Goal: Information Seeking & Learning: Learn about a topic

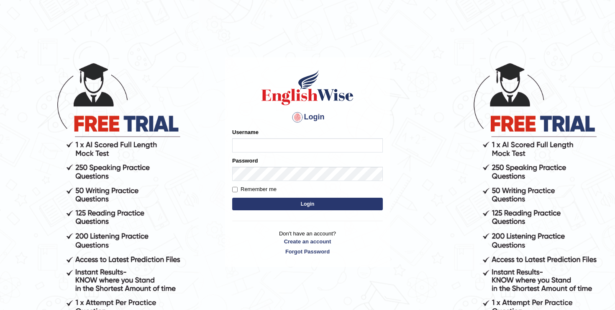
click at [269, 143] on input "Username" at bounding box center [307, 145] width 151 height 14
type input "Betul"
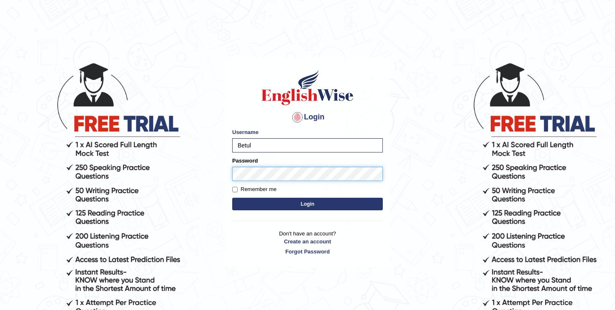
click at [232, 197] on button "Login" at bounding box center [307, 203] width 151 height 13
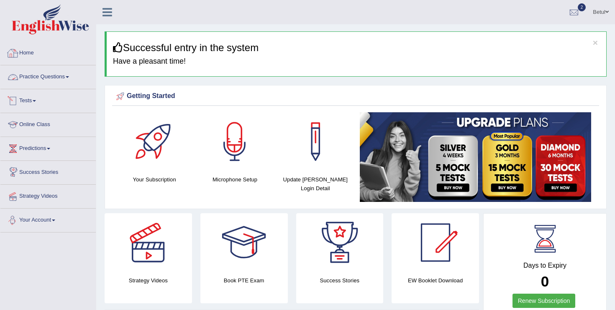
click at [33, 52] on link "Home" at bounding box center [47, 51] width 95 height 21
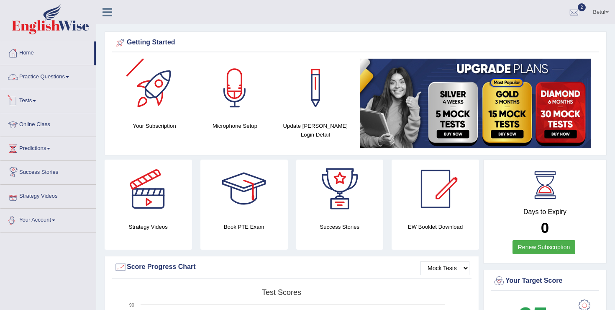
click at [56, 71] on link "Practice Questions" at bounding box center [47, 75] width 95 height 21
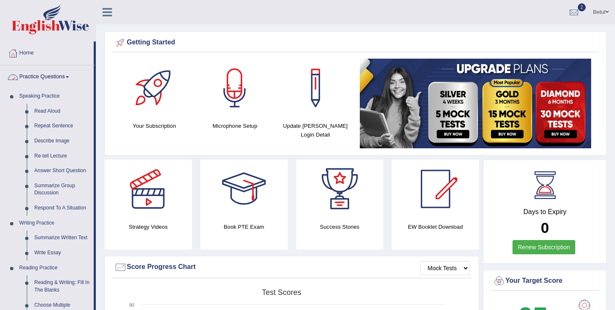
click at [54, 70] on link "Practice Questions" at bounding box center [46, 75] width 93 height 21
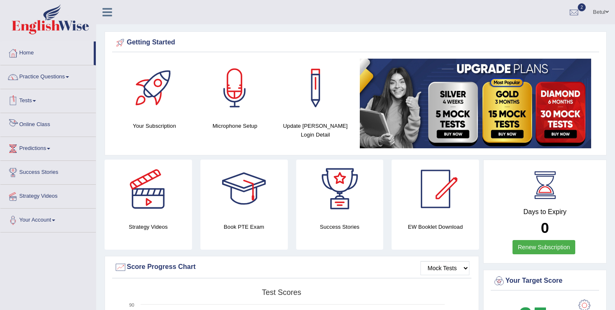
click at [35, 124] on link "Online Class" at bounding box center [47, 123] width 95 height 21
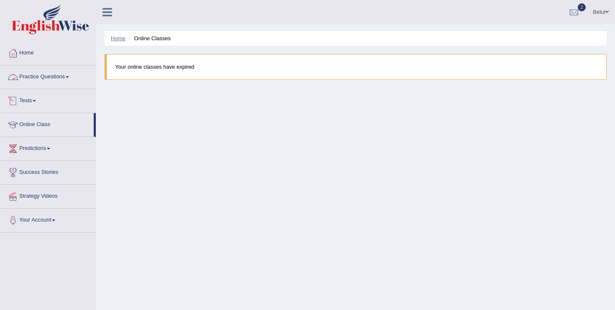
click at [115, 39] on link "Home" at bounding box center [118, 38] width 15 height 6
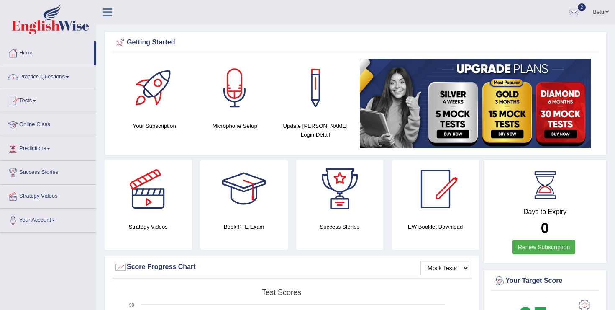
click at [51, 72] on link "Practice Questions" at bounding box center [47, 75] width 95 height 21
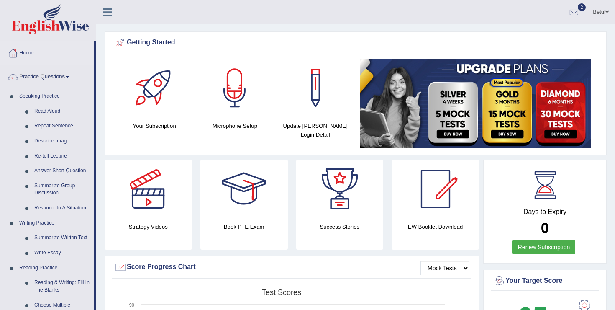
click at [51, 72] on link "Practice Questions" at bounding box center [46, 75] width 93 height 21
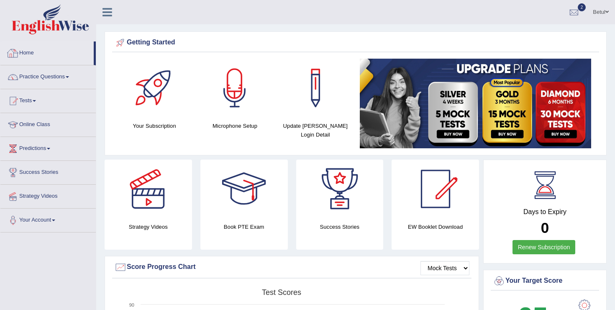
click at [34, 54] on link "Home" at bounding box center [46, 51] width 93 height 21
click at [571, 11] on div at bounding box center [574, 12] width 13 height 13
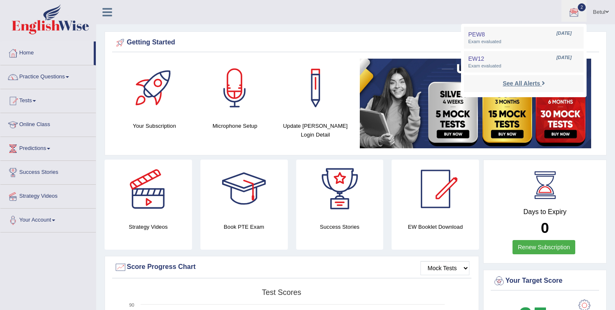
click at [523, 87] on strong "See All Alerts" at bounding box center [521, 83] width 37 height 7
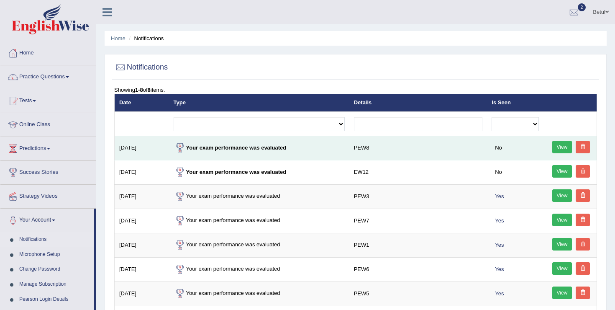
click at [256, 153] on td "Your exam performance was evaluated" at bounding box center [259, 148] width 180 height 24
click at [587, 149] on link at bounding box center [583, 147] width 14 height 13
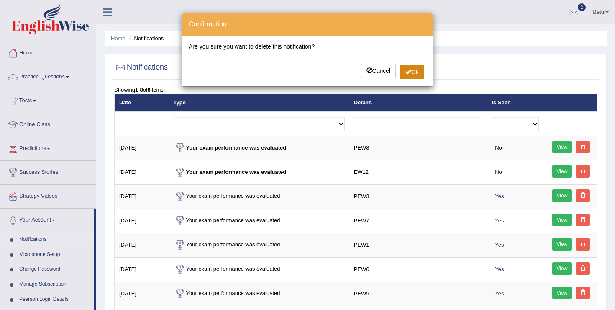
click at [413, 73] on button "Ok" at bounding box center [412, 72] width 24 height 14
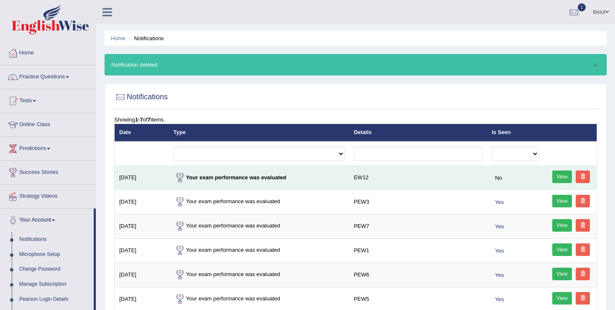
click at [585, 175] on link at bounding box center [583, 176] width 14 height 13
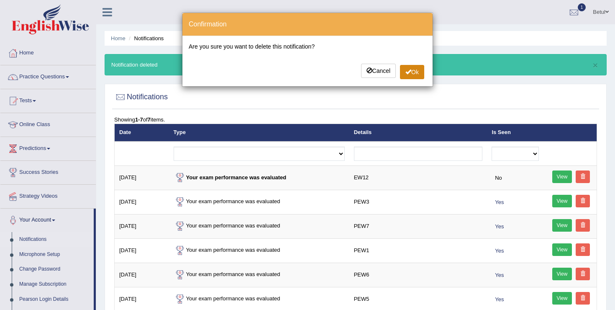
click at [414, 70] on button "Ok" at bounding box center [412, 72] width 24 height 14
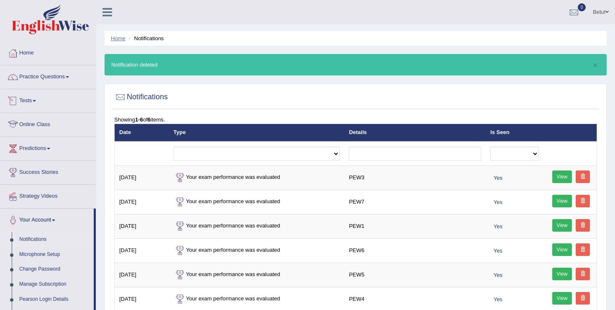
click at [124, 40] on link "Home" at bounding box center [118, 38] width 15 height 6
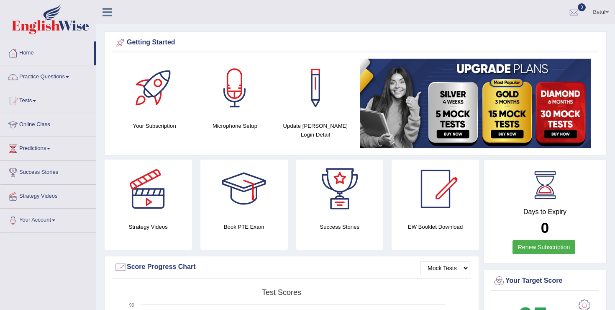
click at [109, 12] on icon at bounding box center [107, 12] width 10 height 11
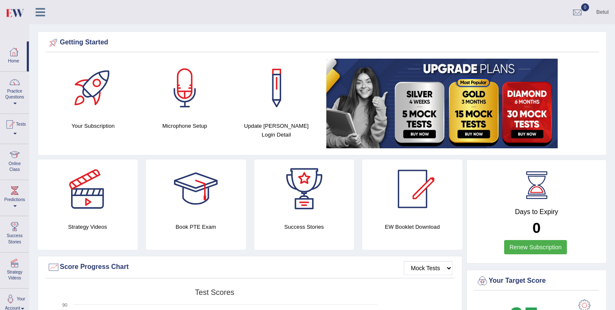
click at [41, 12] on icon at bounding box center [41, 12] width 10 height 11
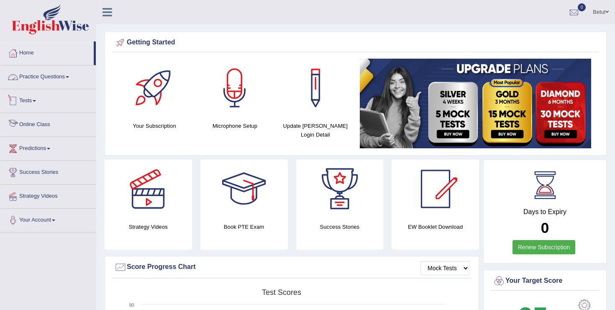
click at [60, 74] on link "Practice Questions" at bounding box center [47, 75] width 95 height 21
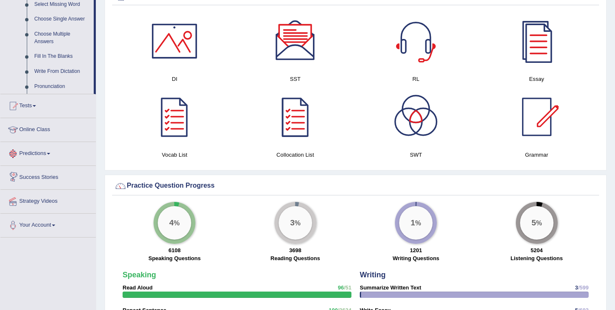
click at [47, 158] on link "Predictions" at bounding box center [47, 152] width 95 height 21
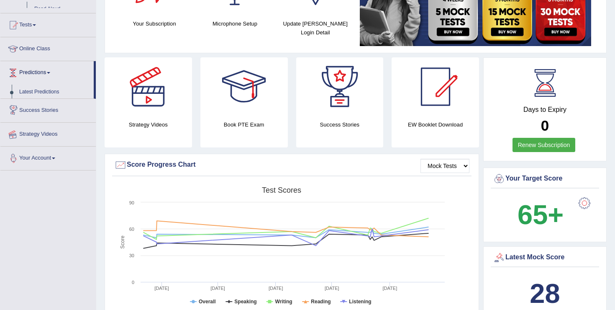
scroll to position [101, 0]
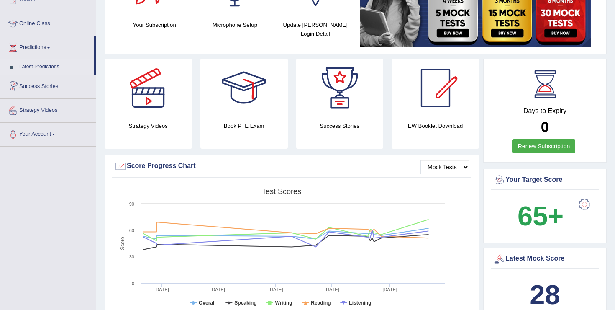
click at [57, 65] on link "Latest Predictions" at bounding box center [54, 66] width 78 height 15
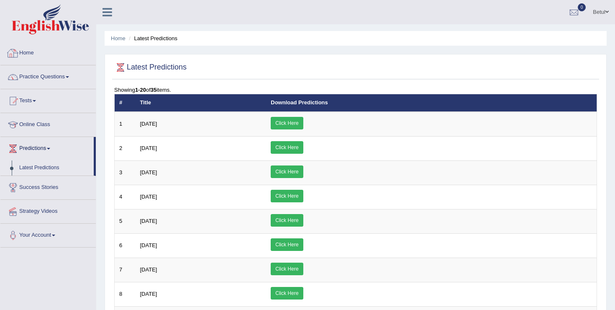
click at [39, 50] on link "Home" at bounding box center [47, 51] width 95 height 21
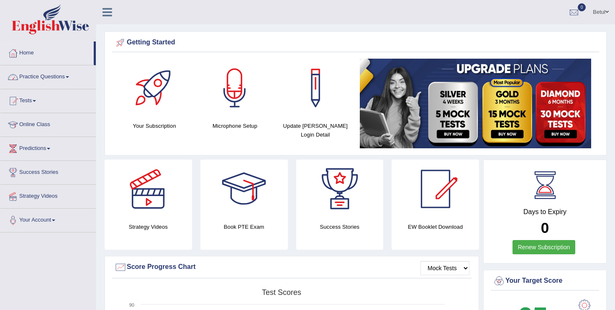
click at [47, 80] on link "Practice Questions" at bounding box center [47, 75] width 95 height 21
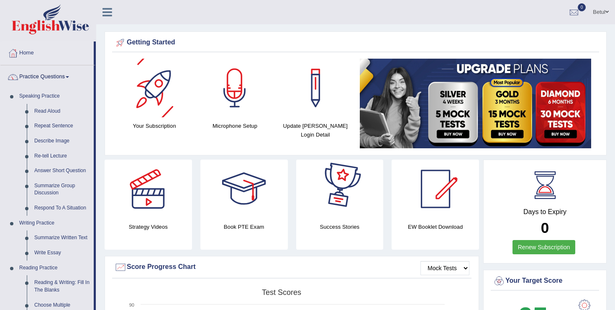
click at [545, 246] on link "Renew Subscription" at bounding box center [543, 247] width 63 height 14
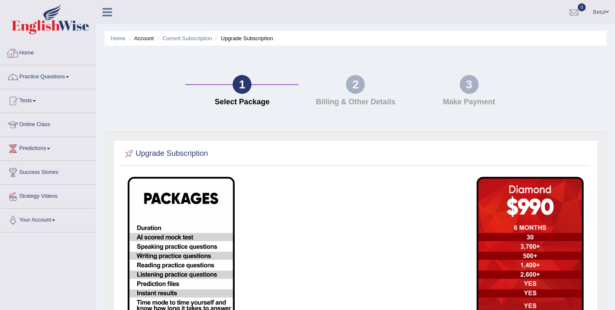
click at [24, 52] on link "Home" at bounding box center [47, 51] width 95 height 21
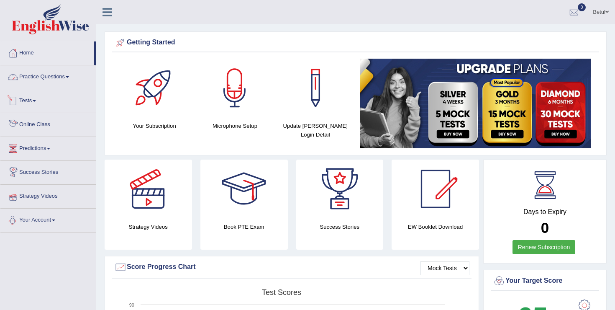
click at [37, 81] on link "Practice Questions" at bounding box center [47, 75] width 95 height 21
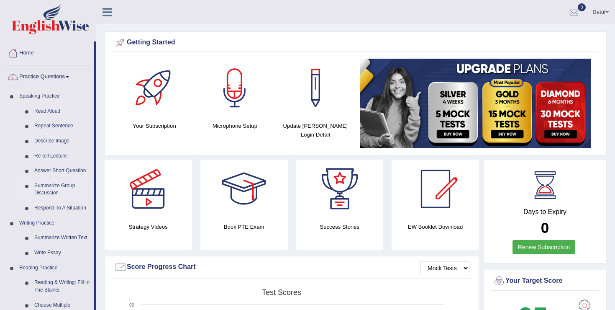
click at [51, 185] on link "Summarize Group Discussion" at bounding box center [62, 189] width 63 height 22
